Goal: Task Accomplishment & Management: Manage account settings

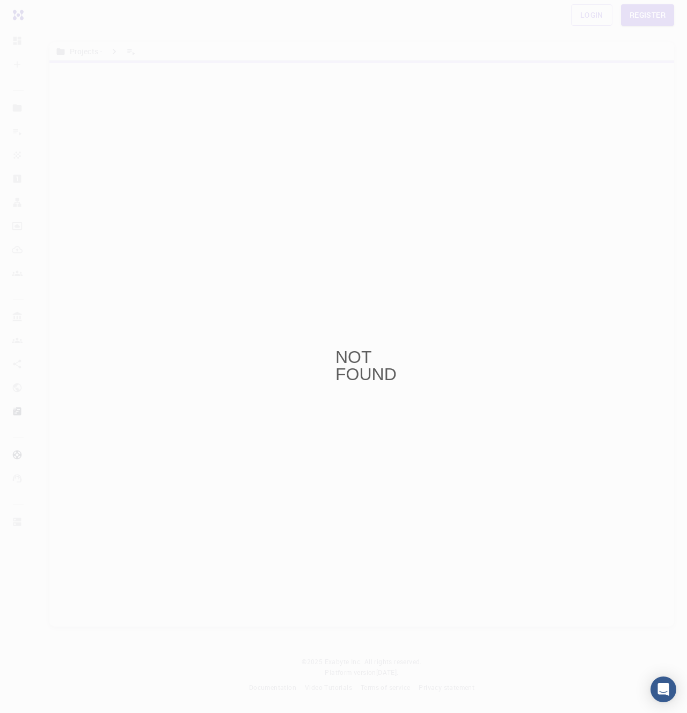
click at [611, 69] on div "NOT FOUND" at bounding box center [343, 356] width 687 height 713
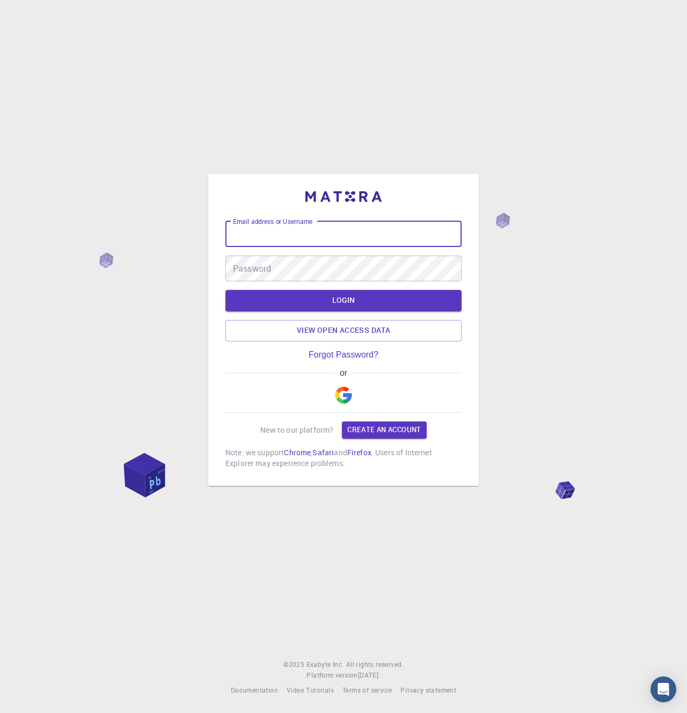
click at [315, 231] on input "Email address or Username" at bounding box center [344, 234] width 236 height 26
type input "exadmin"
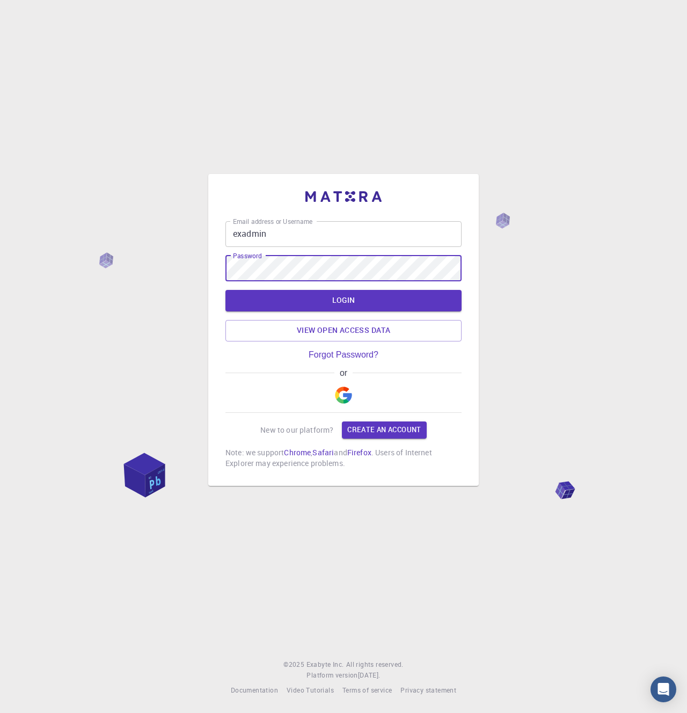
click at [226, 290] on button "LOGIN" at bounding box center [344, 300] width 236 height 21
